Goal: Task Accomplishment & Management: Manage account settings

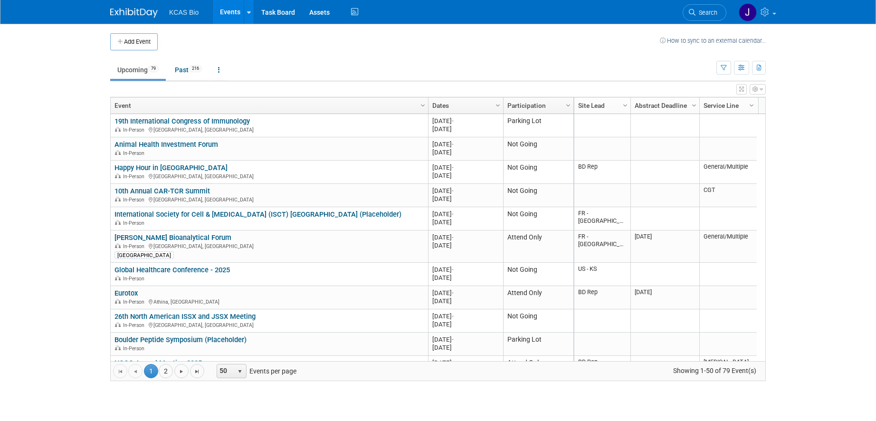
click at [49, 72] on body "KCAS Bio Events Add Event Bulk Upload Events Shareable Event Boards Recently Vi…" at bounding box center [438, 210] width 876 height 421
click at [726, 70] on icon "button" at bounding box center [724, 68] width 6 height 6
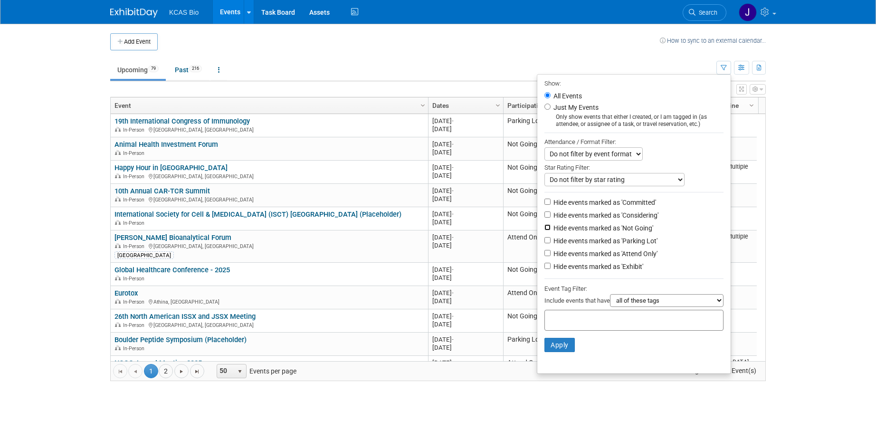
click at [545, 229] on input "Hide events marked as 'Not Going'" at bounding box center [548, 227] width 6 height 6
checkbox input "true"
click at [545, 243] on input "Hide events marked as 'Parking Lot'" at bounding box center [548, 240] width 6 height 6
checkbox input "true"
click at [557, 349] on button "Apply" at bounding box center [560, 345] width 30 height 14
